Goal: Task Accomplishment & Management: Manage account settings

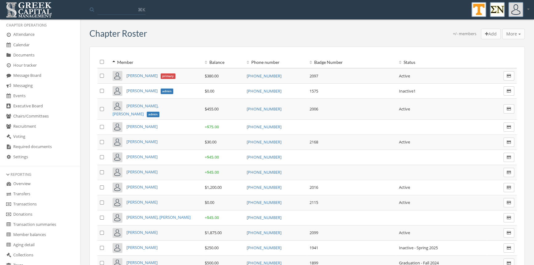
scroll to position [109, 0]
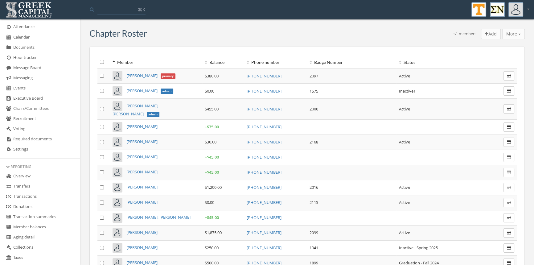
click at [40, 198] on link "Transactions" at bounding box center [40, 196] width 80 height 10
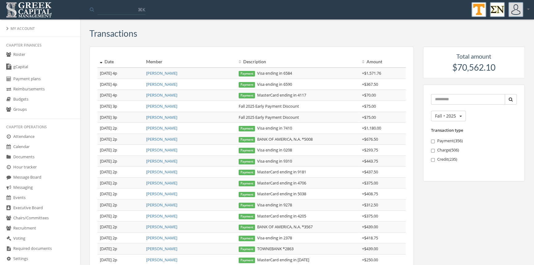
click at [18, 52] on link "Roster" at bounding box center [40, 55] width 80 height 10
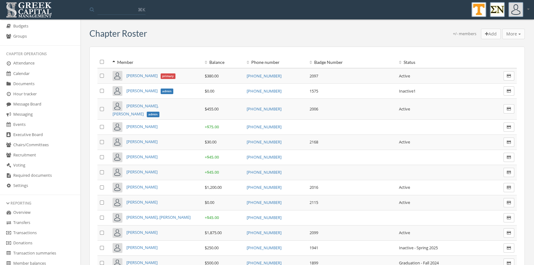
scroll to position [74, 0]
click at [28, 230] on link "Transactions" at bounding box center [40, 232] width 80 height 10
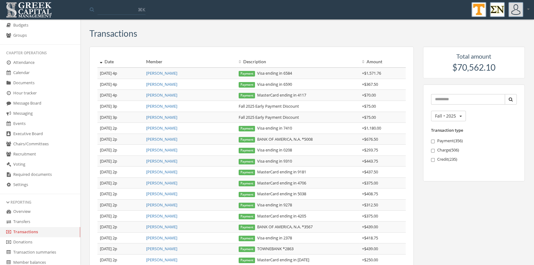
click at [172, 86] on link "[PERSON_NAME]" at bounding box center [161, 84] width 31 height 6
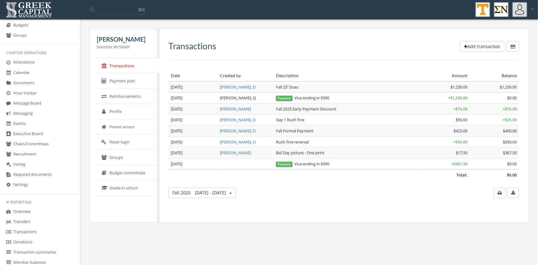
click at [36, 230] on link "Transactions" at bounding box center [40, 232] width 80 height 10
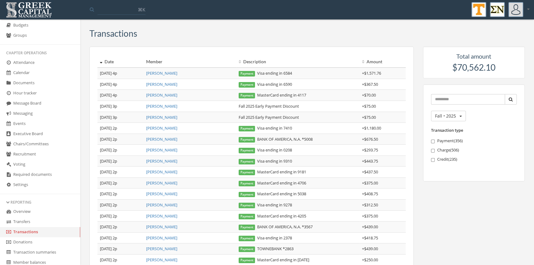
click at [168, 74] on link "[PERSON_NAME]" at bounding box center [161, 73] width 31 height 6
drag, startPoint x: 306, startPoint y: 106, endPoint x: 238, endPoint y: 104, distance: 68.5
click at [238, 104] on td "Fall 2025 Early Payment Discount" at bounding box center [297, 105] width 123 height 11
copy td "Fall 2025 Early Payment Discount"
click at [177, 72] on link "[PERSON_NAME]" at bounding box center [161, 73] width 31 height 6
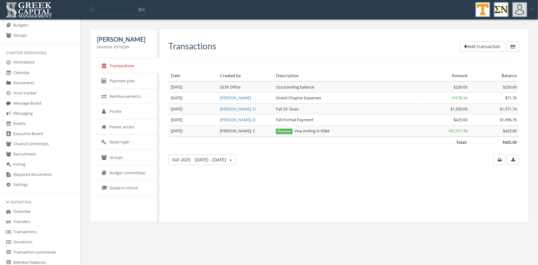
click at [476, 44] on button "Add transaction" at bounding box center [482, 46] width 44 height 10
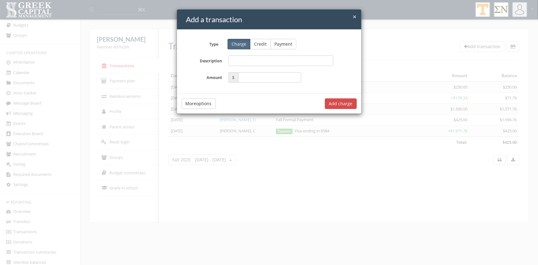
click at [260, 45] on button "Credit" at bounding box center [260, 44] width 21 height 10
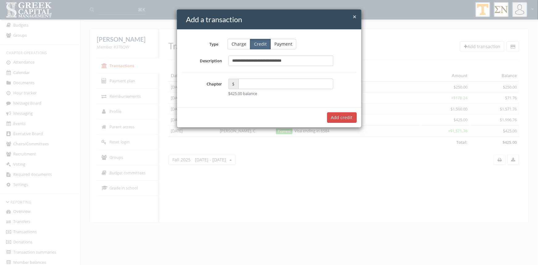
type input "**********"
click at [251, 83] on input "text" at bounding box center [285, 84] width 95 height 10
type input "*****"
click at [342, 118] on button "Add $75.00 credit" at bounding box center [334, 117] width 44 height 10
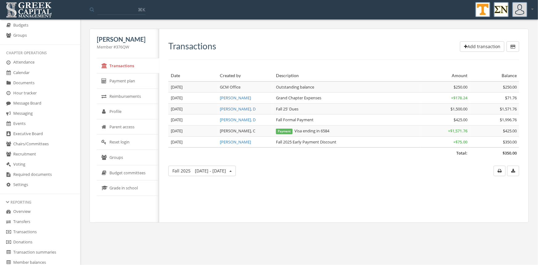
click at [269, 192] on div "Transactions Add transaction Date Created by Description Amount Balance Total: …" at bounding box center [341, 125] width 365 height 193
click at [36, 229] on link "Transactions" at bounding box center [40, 232] width 80 height 10
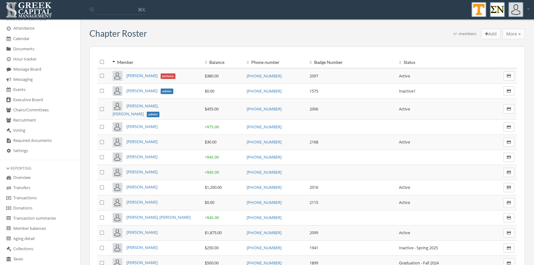
scroll to position [116, 0]
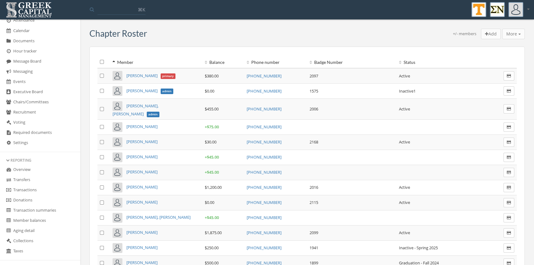
click at [35, 188] on link "Transactions" at bounding box center [40, 190] width 80 height 10
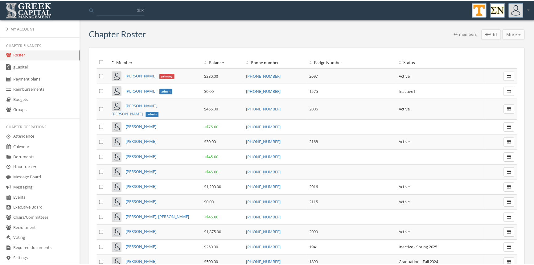
scroll to position [136, 0]
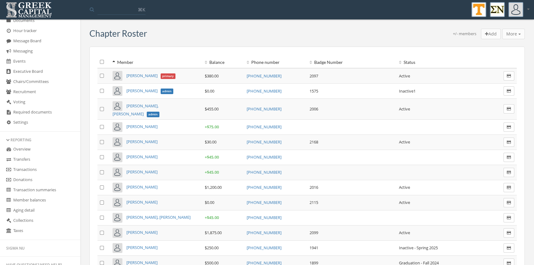
click at [32, 171] on link "Transactions" at bounding box center [40, 170] width 80 height 10
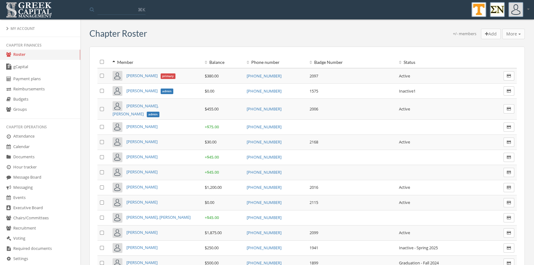
scroll to position [104, 0]
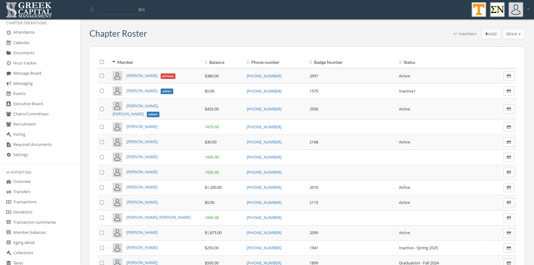
click at [31, 198] on link "Transactions" at bounding box center [40, 202] width 80 height 10
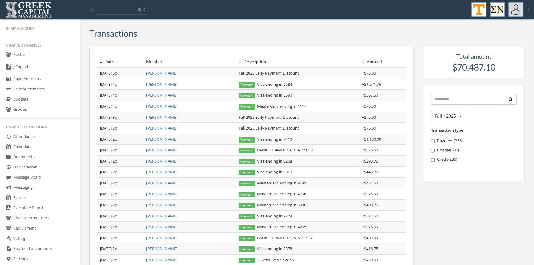
click at [25, 143] on link "Calendar" at bounding box center [40, 147] width 80 height 10
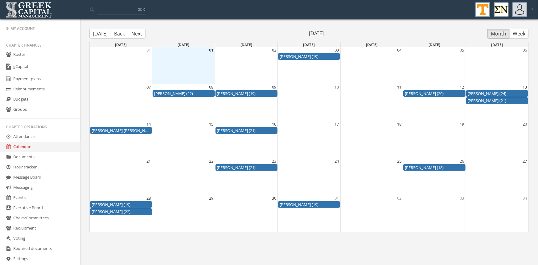
click at [137, 32] on button "Next" at bounding box center [137, 34] width 18 height 10
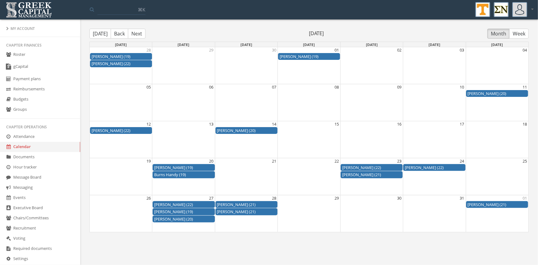
click at [137, 32] on button "Next" at bounding box center [137, 34] width 18 height 10
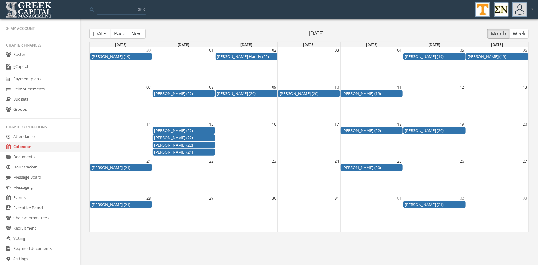
click at [137, 32] on button "Next" at bounding box center [137, 34] width 18 height 10
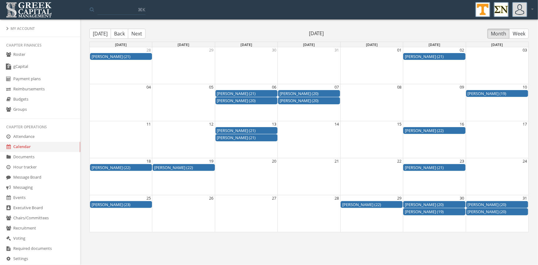
click at [137, 32] on button "Next" at bounding box center [137, 34] width 18 height 10
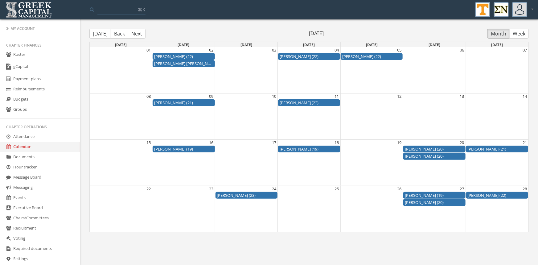
click at [137, 32] on button "Next" at bounding box center [137, 34] width 18 height 10
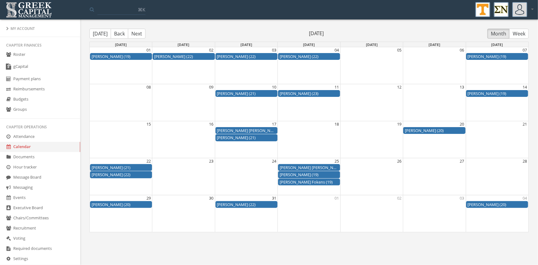
click at [137, 32] on button "Next" at bounding box center [137, 34] width 18 height 10
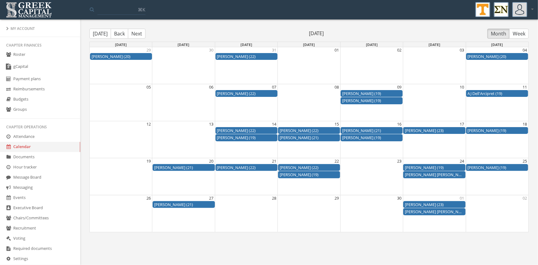
click at [137, 32] on button "Next" at bounding box center [137, 34] width 18 height 10
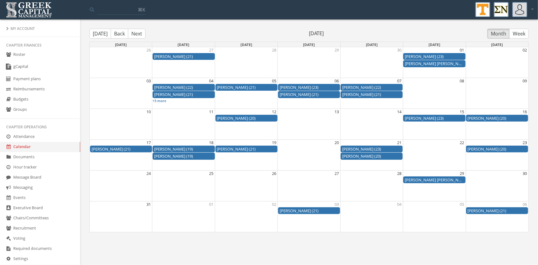
click at [137, 32] on button "Next" at bounding box center [137, 34] width 18 height 10
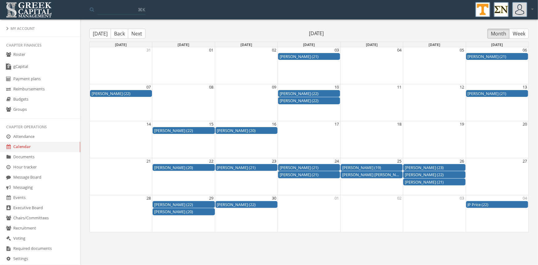
click at [119, 133] on div "Month View" at bounding box center [121, 130] width 63 height 7
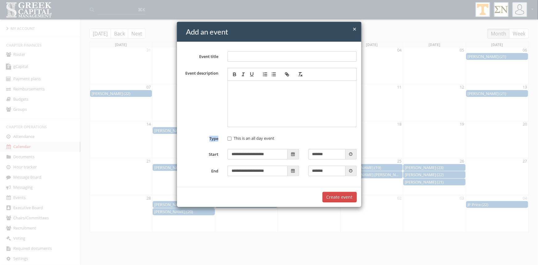
click at [119, 133] on div "**********" at bounding box center [269, 132] width 538 height 265
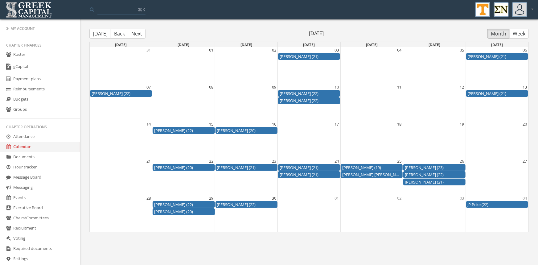
click at [131, 134] on div "Month View" at bounding box center [121, 139] width 62 height 37
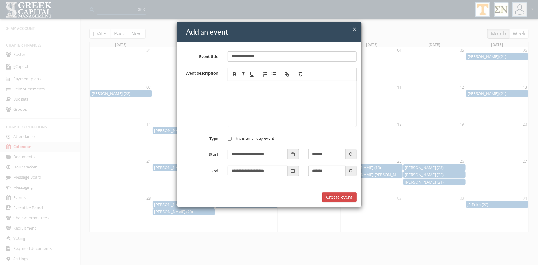
type input "**********"
click at [340, 197] on button "Create event" at bounding box center [339, 197] width 34 height 10
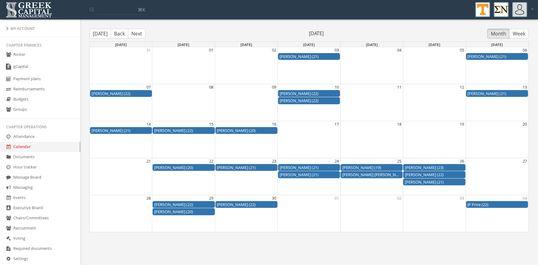
click at [19, 53] on link "Roster" at bounding box center [40, 55] width 80 height 10
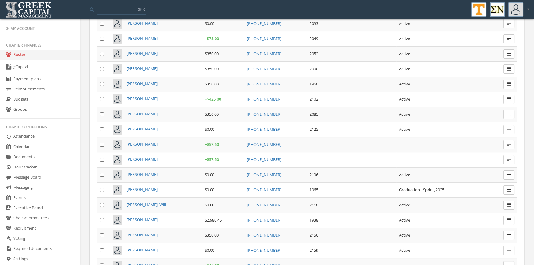
scroll to position [2963, 0]
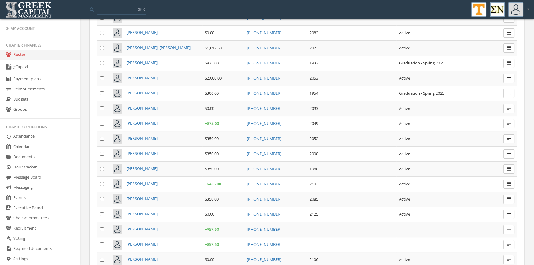
click at [140, 75] on span "[PERSON_NAME]" at bounding box center [141, 78] width 31 height 6
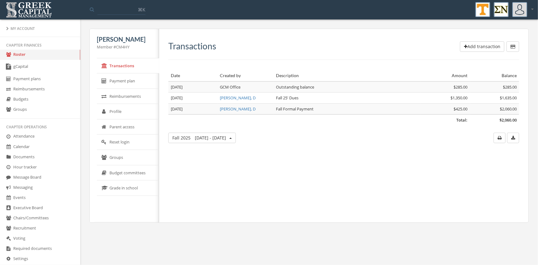
click at [21, 54] on link "Roster" at bounding box center [40, 55] width 80 height 10
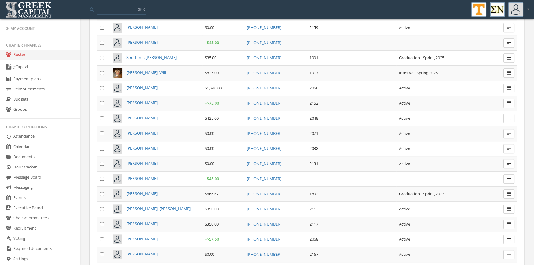
scroll to position [3382, 0]
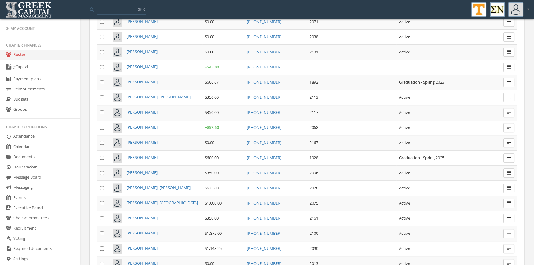
click at [141, 200] on span "[PERSON_NAME], [GEOGRAPHIC_DATA]" at bounding box center [161, 203] width 71 height 6
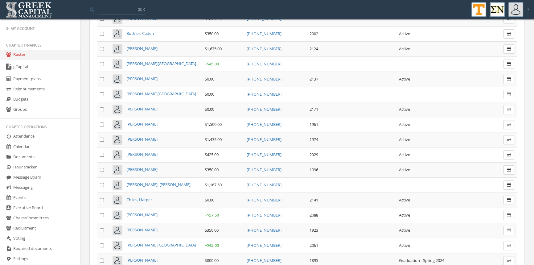
scroll to position [664, 0]
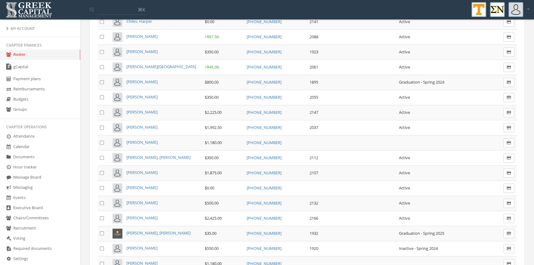
click at [142, 124] on span "[PERSON_NAME]" at bounding box center [141, 127] width 31 height 6
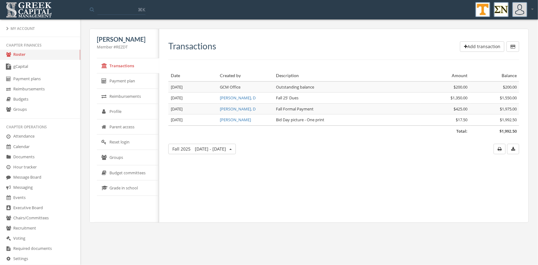
click at [22, 56] on link "Roster" at bounding box center [40, 55] width 80 height 10
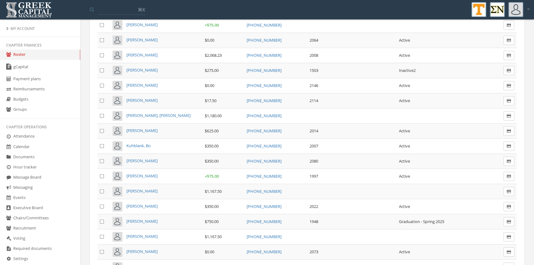
scroll to position [1778, 0]
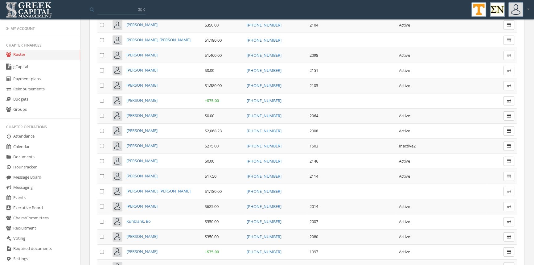
click at [138, 52] on span "[PERSON_NAME]" at bounding box center [141, 55] width 31 height 6
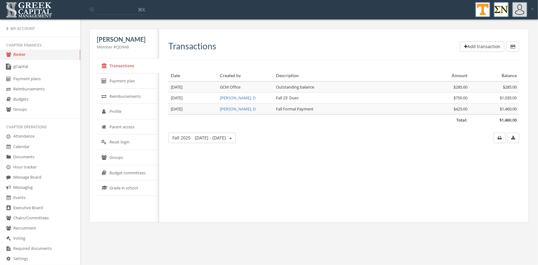
click at [18, 52] on link "Roster" at bounding box center [40, 55] width 80 height 10
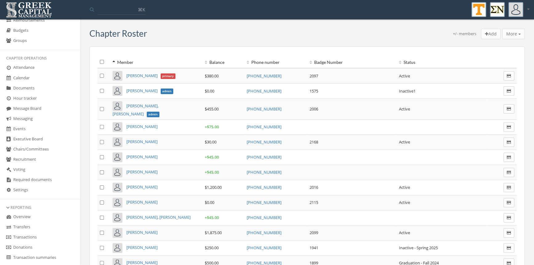
scroll to position [71, 0]
click at [28, 234] on link "Transactions" at bounding box center [40, 235] width 80 height 10
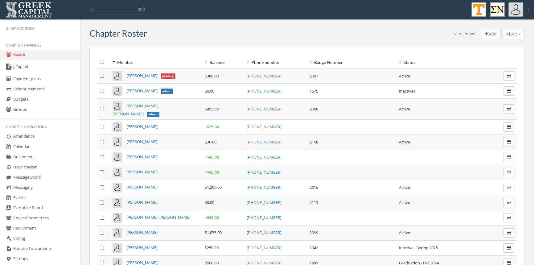
scroll to position [132, 0]
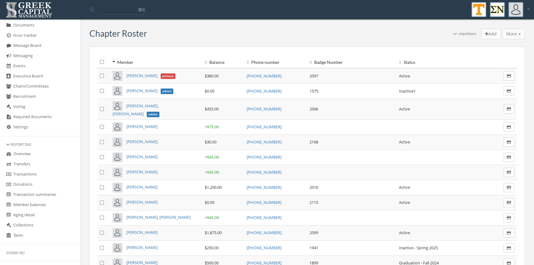
click at [32, 173] on link "Transactions" at bounding box center [40, 174] width 80 height 10
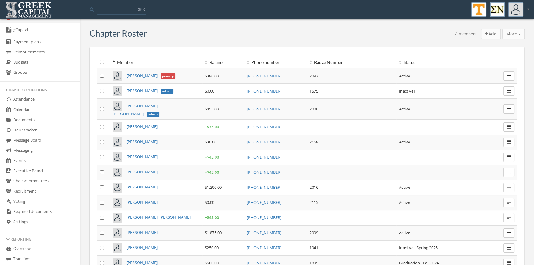
scroll to position [121, 0]
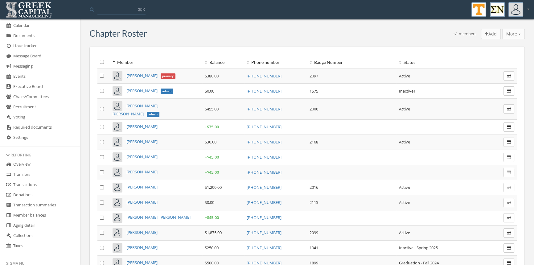
click at [47, 185] on link "Transactions" at bounding box center [40, 185] width 80 height 10
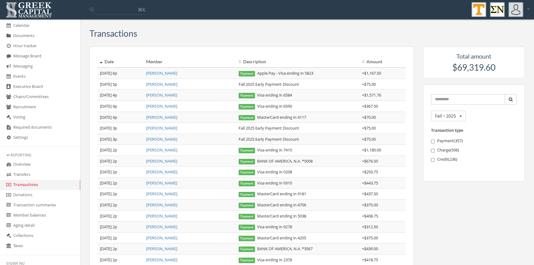
drag, startPoint x: 182, startPoint y: 85, endPoint x: 137, endPoint y: 85, distance: 45.0
click at [137, 85] on tr "[DATE] 5p [PERSON_NAME] Fall 2025 Early Payment Discount + $75.00" at bounding box center [251, 84] width 308 height 11
copy tr "[PERSON_NAME]"
click at [160, 74] on link "[PERSON_NAME]" at bounding box center [161, 73] width 31 height 6
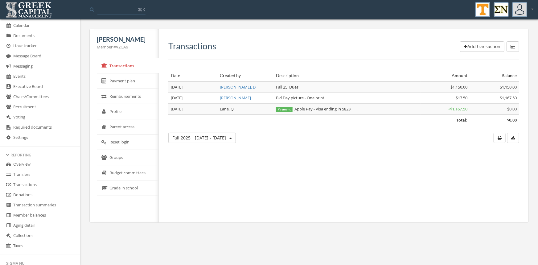
click at [467, 46] on button "Add transaction" at bounding box center [482, 46] width 44 height 10
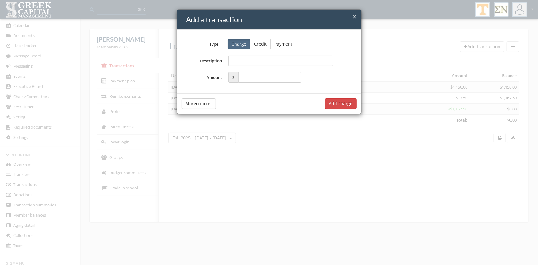
click at [263, 46] on button "Credit" at bounding box center [260, 44] width 21 height 10
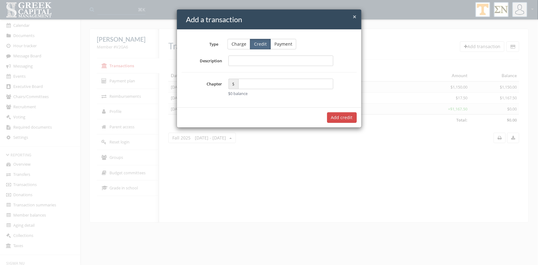
type input "**********"
drag, startPoint x: 278, startPoint y: 63, endPoint x: 233, endPoint y: 60, distance: 45.1
click at [233, 60] on input "**********" at bounding box center [280, 60] width 105 height 10
click at [355, 16] on span "×" at bounding box center [355, 16] width 4 height 9
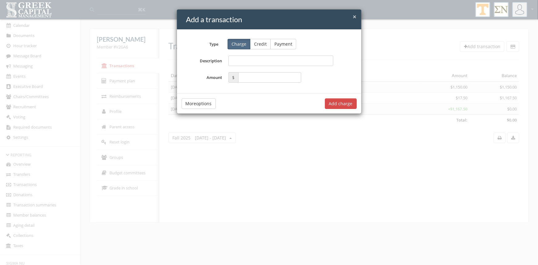
click at [353, 15] on span "×" at bounding box center [355, 16] width 4 height 9
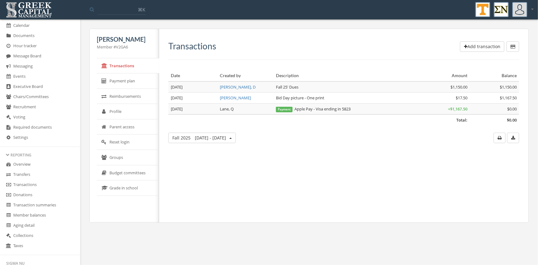
click at [35, 182] on link "Transactions" at bounding box center [40, 185] width 80 height 10
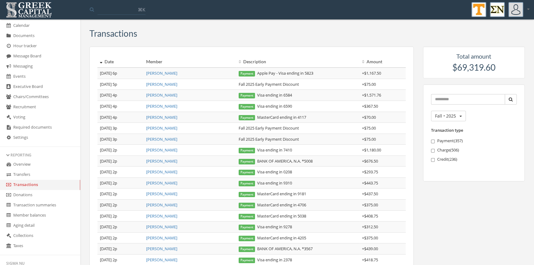
drag, startPoint x: 311, startPoint y: 86, endPoint x: 234, endPoint y: 84, distance: 76.5
click at [232, 84] on tr "[DATE] 5p [PERSON_NAME] Fall 2025 Early Payment Discount + $75.00" at bounding box center [251, 84] width 308 height 11
copy tr "Fall 2025 Early Payment Discount"
click at [165, 73] on link "[PERSON_NAME]" at bounding box center [161, 73] width 31 height 6
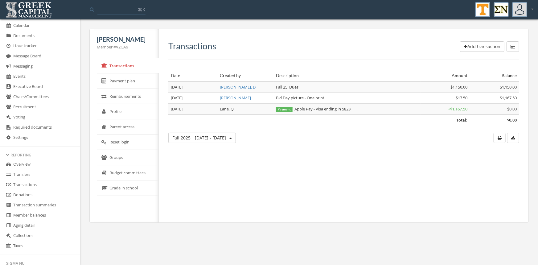
click at [471, 47] on button "Add transaction" at bounding box center [482, 46] width 44 height 10
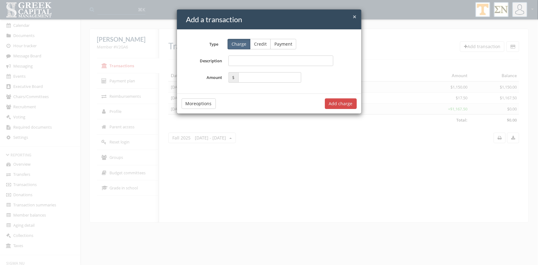
click at [258, 44] on button "Credit" at bounding box center [260, 44] width 21 height 10
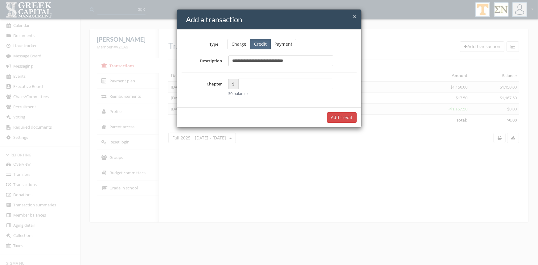
click at [240, 62] on input "**********" at bounding box center [280, 60] width 105 height 10
type input "**********"
click at [252, 85] on input "text" at bounding box center [285, 84] width 95 height 10
type input "*****"
click at [342, 116] on button "Add $75.00 credit" at bounding box center [334, 117] width 44 height 10
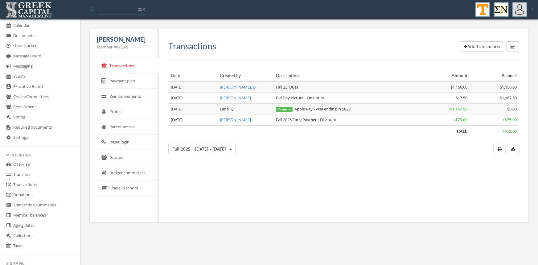
click at [26, 185] on link "Transactions" at bounding box center [40, 185] width 80 height 10
